Goal: Task Accomplishment & Management: Use online tool/utility

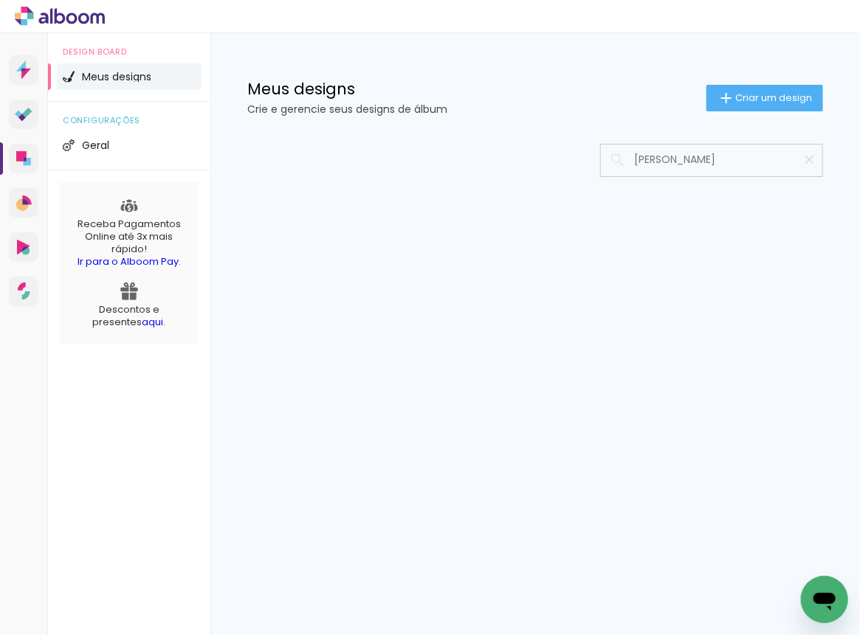
type input "[PERSON_NAME]"
type paper-input "[PERSON_NAME]"
click at [553, 62] on div "Meus designs Crie e gerencie seus designs de álbum Criar um design" at bounding box center [534, 81] width 649 height 96
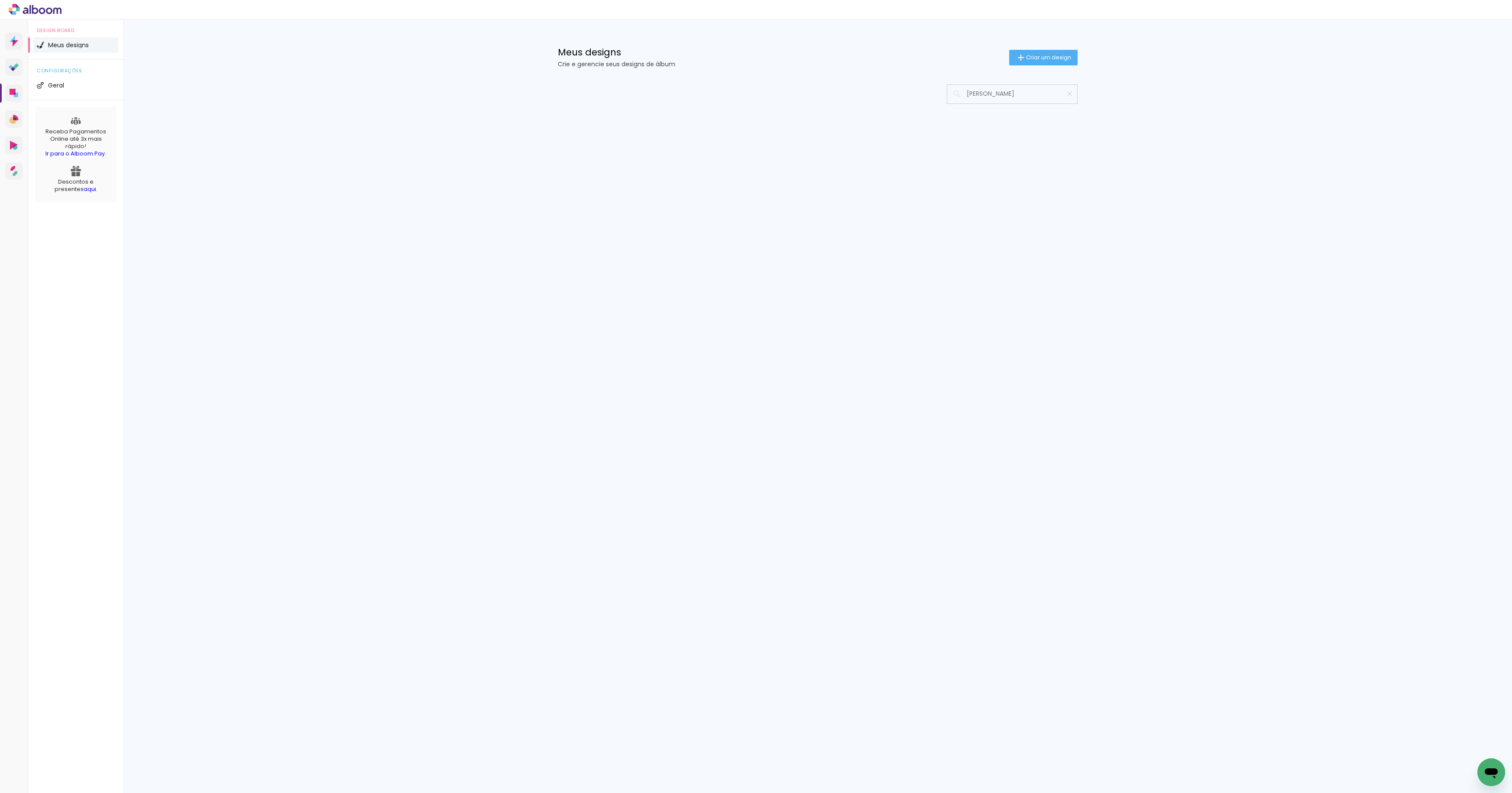
drag, startPoint x: 999, startPoint y: 96, endPoint x: 961, endPoint y: 93, distance: 38.1
click at [504, 96] on div at bounding box center [817, 94] width 519 height 19
type input "ant"
type paper-input "ant"
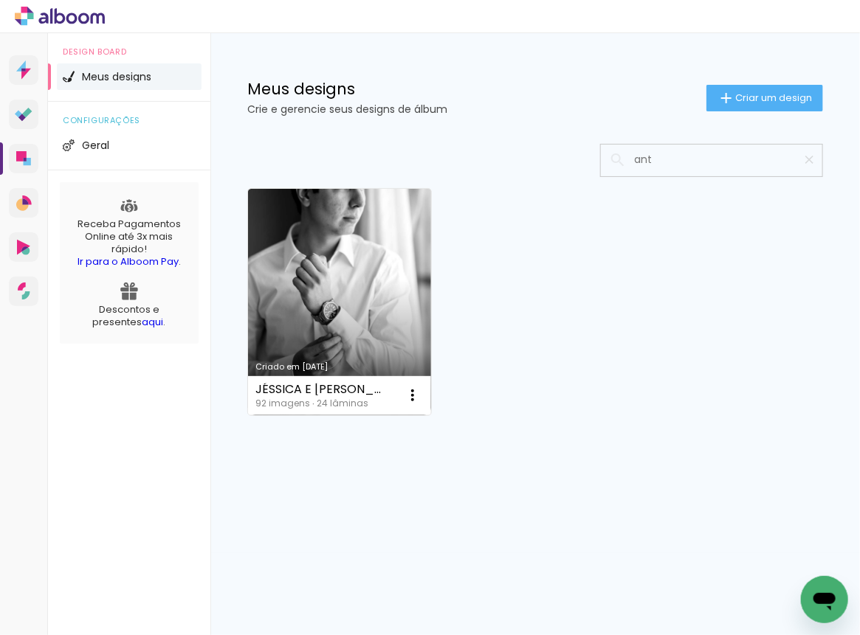
click at [373, 322] on link "Criado em [DATE]" at bounding box center [339, 302] width 183 height 227
